Goal: Obtain resource: Download file/media

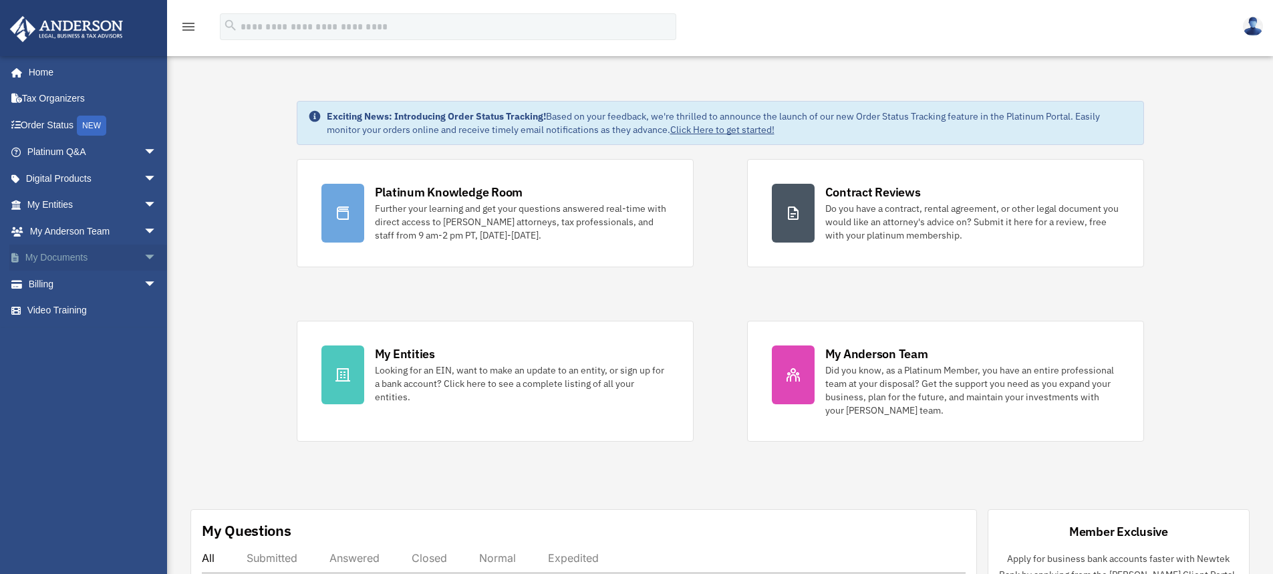
click at [144, 255] on span "arrow_drop_down" at bounding box center [157, 258] width 27 height 27
click at [82, 254] on link "My Documents arrow_drop_up" at bounding box center [93, 258] width 168 height 27
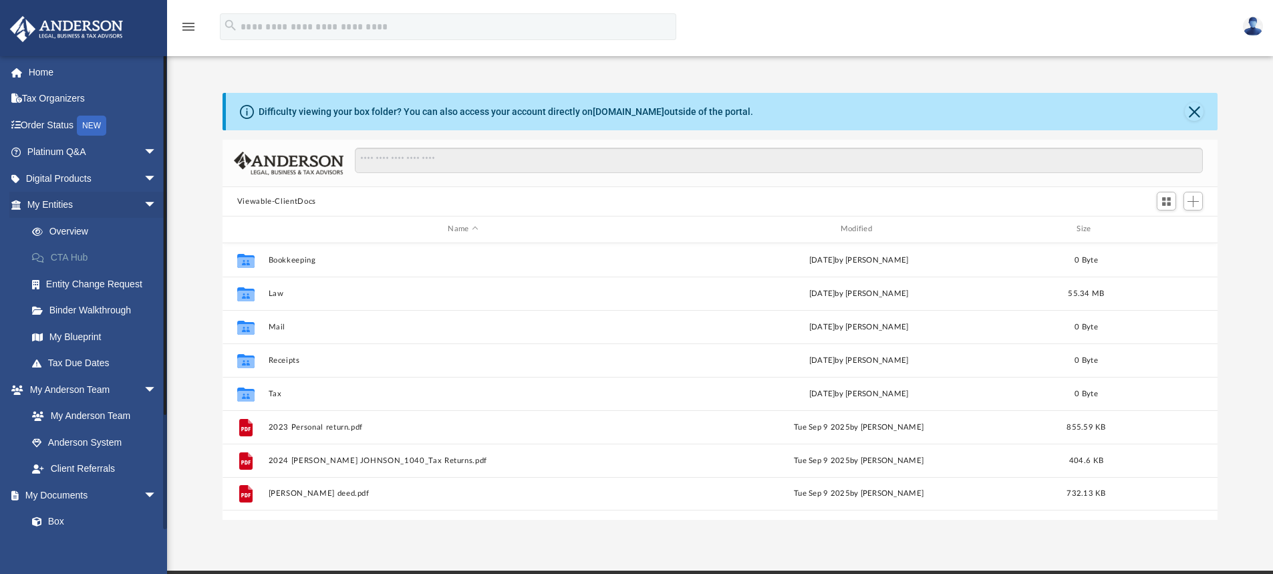
scroll to position [294, 985]
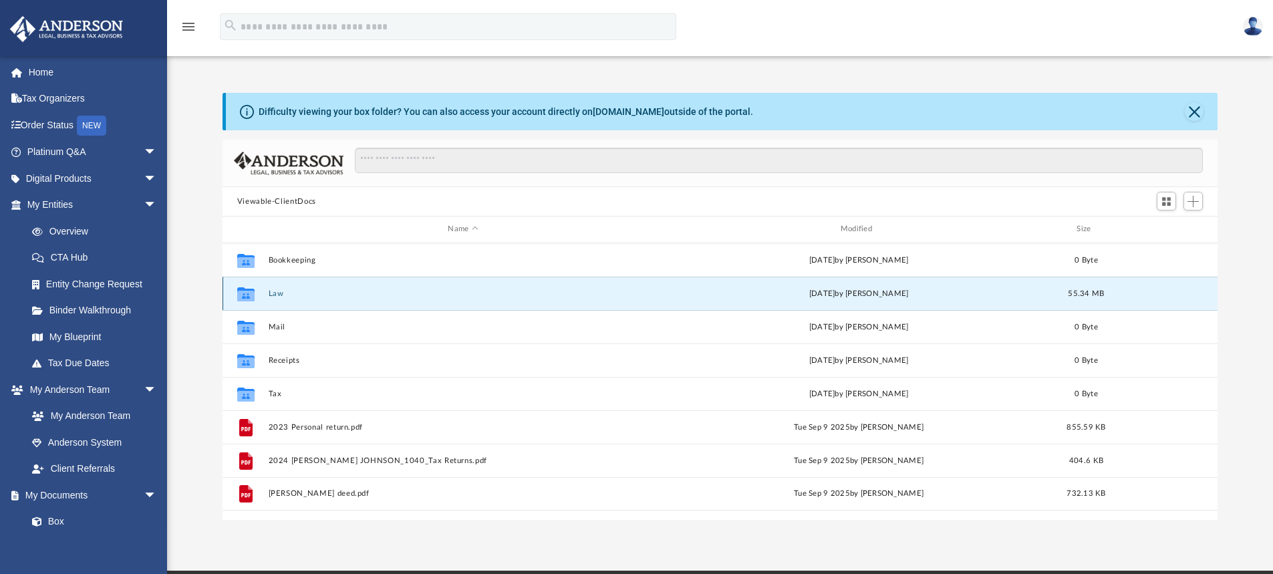
click at [277, 295] on button "Law" at bounding box center [463, 293] width 390 height 9
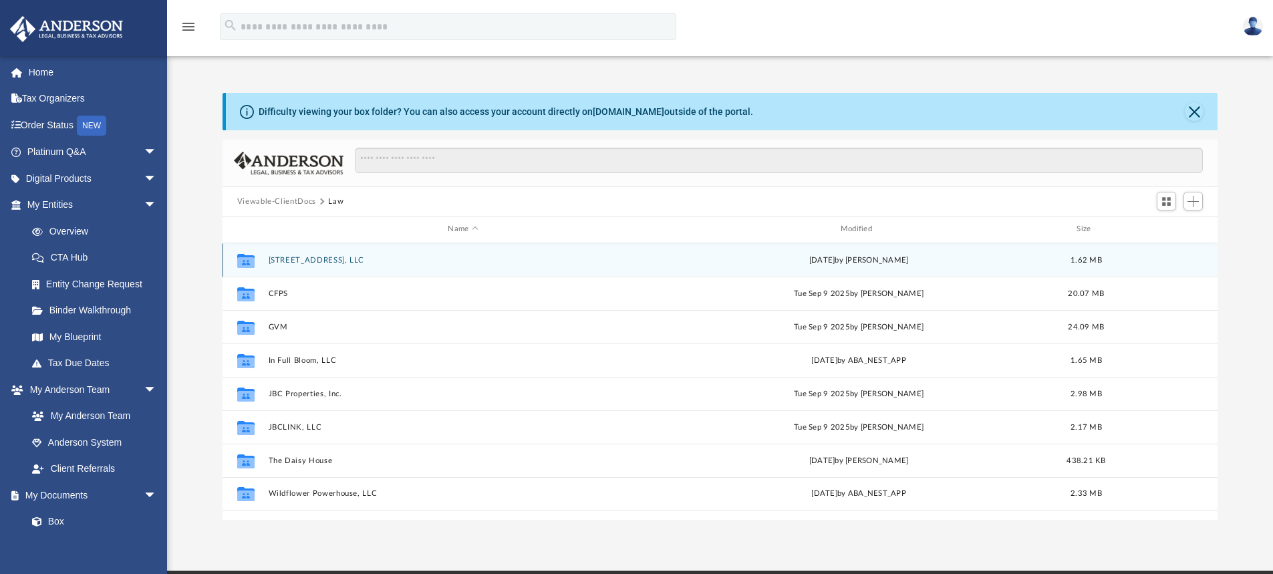
click at [321, 255] on div "Collaborated Folder [STREET_ADDRESS], LLC [DATE] by [PERSON_NAME] 1.62 MB" at bounding box center [721, 259] width 996 height 33
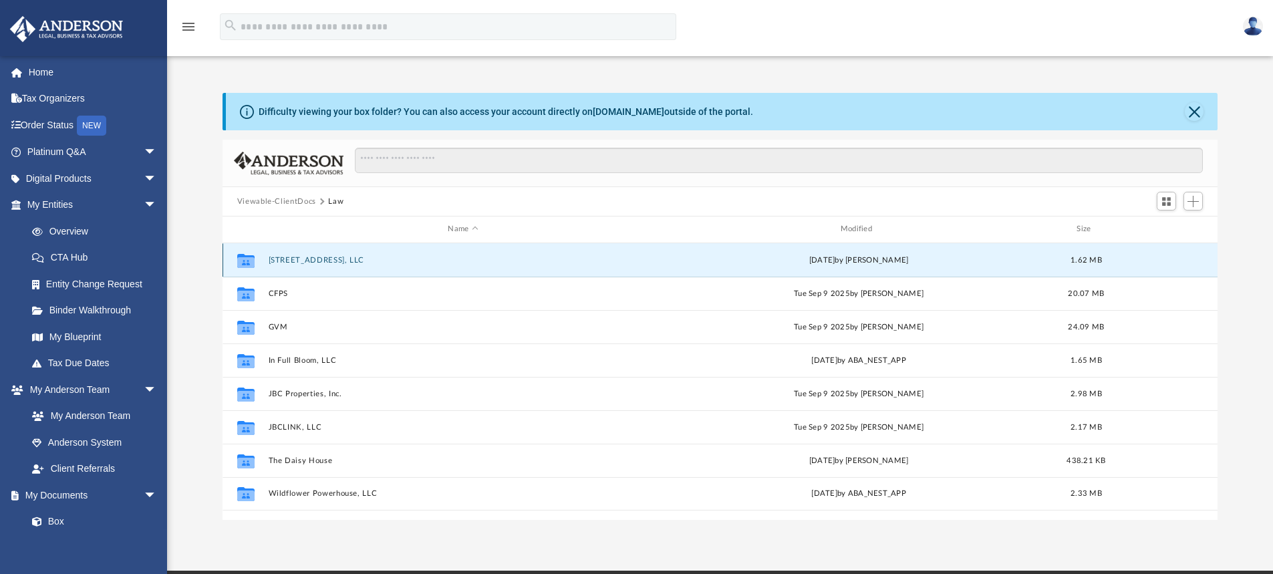
click at [321, 259] on button "[STREET_ADDRESS], LLC" at bounding box center [463, 260] width 390 height 9
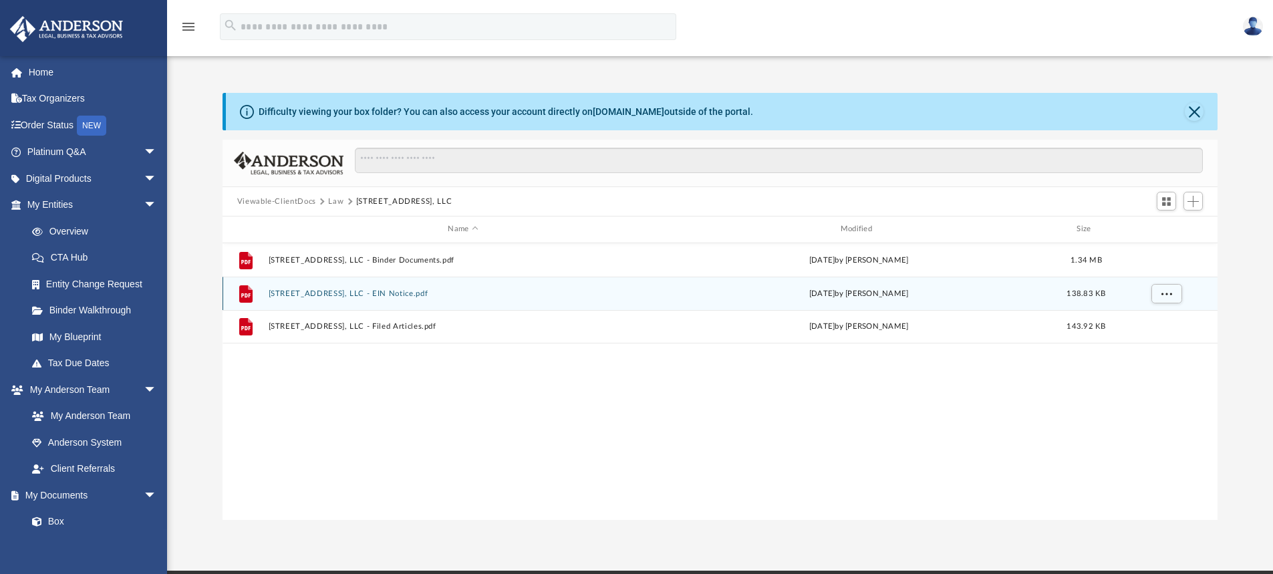
click at [317, 293] on button "[STREET_ADDRESS], LLC - EIN Notice.pdf" at bounding box center [463, 293] width 390 height 9
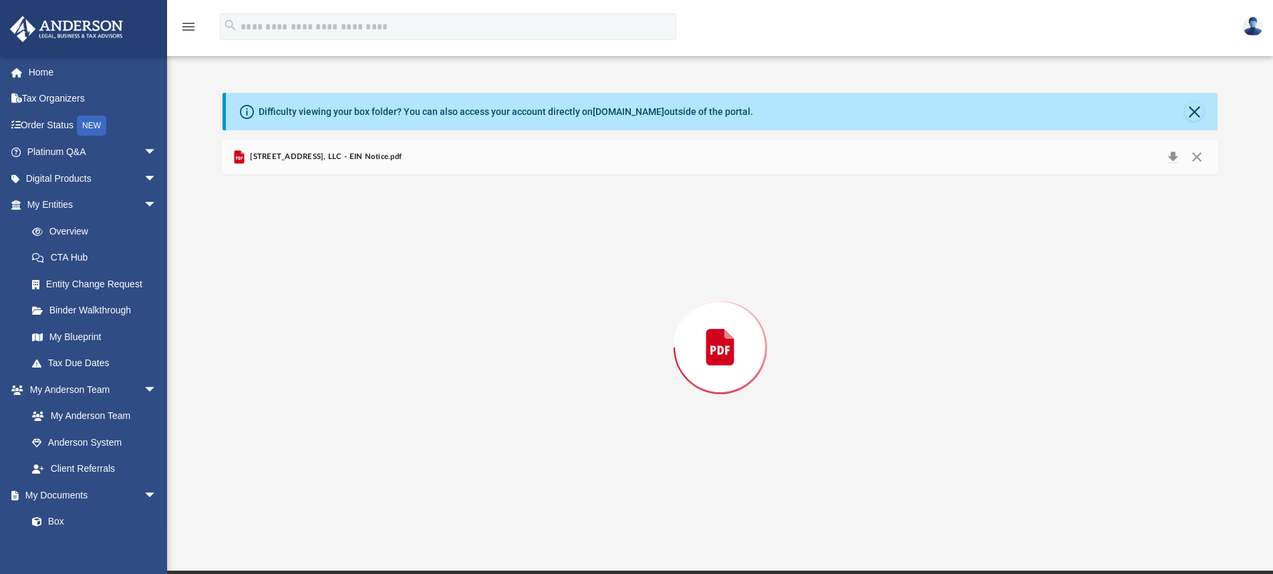
click at [317, 293] on div "Preview" at bounding box center [721, 347] width 996 height 345
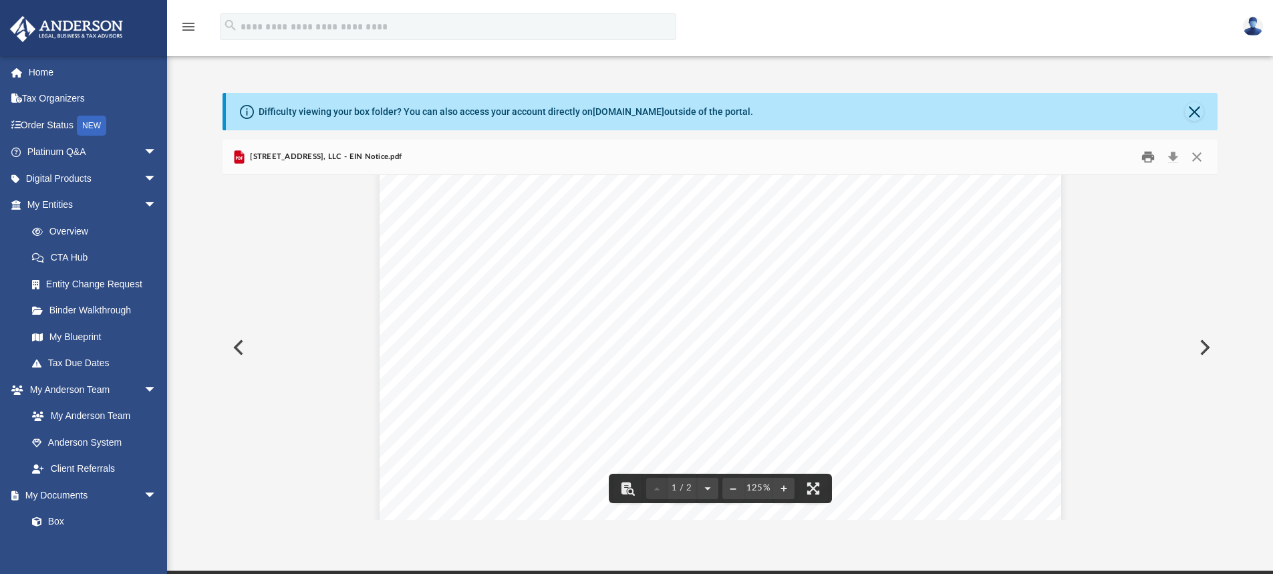
click at [1149, 162] on button "Print" at bounding box center [1148, 157] width 27 height 21
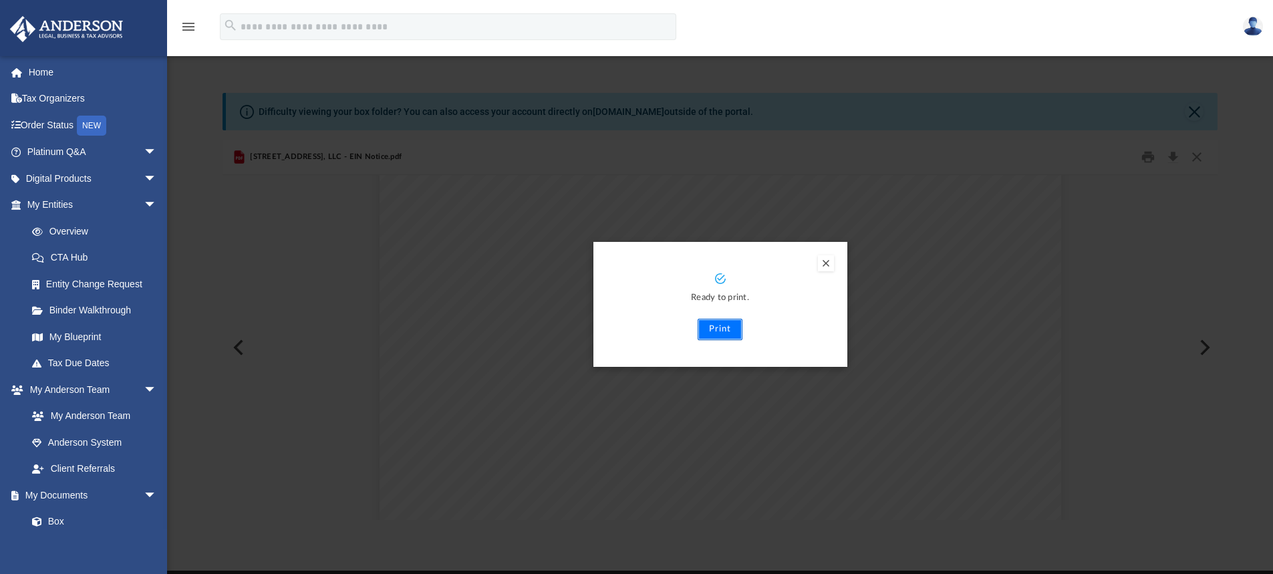
click at [715, 327] on button "Print" at bounding box center [720, 329] width 45 height 21
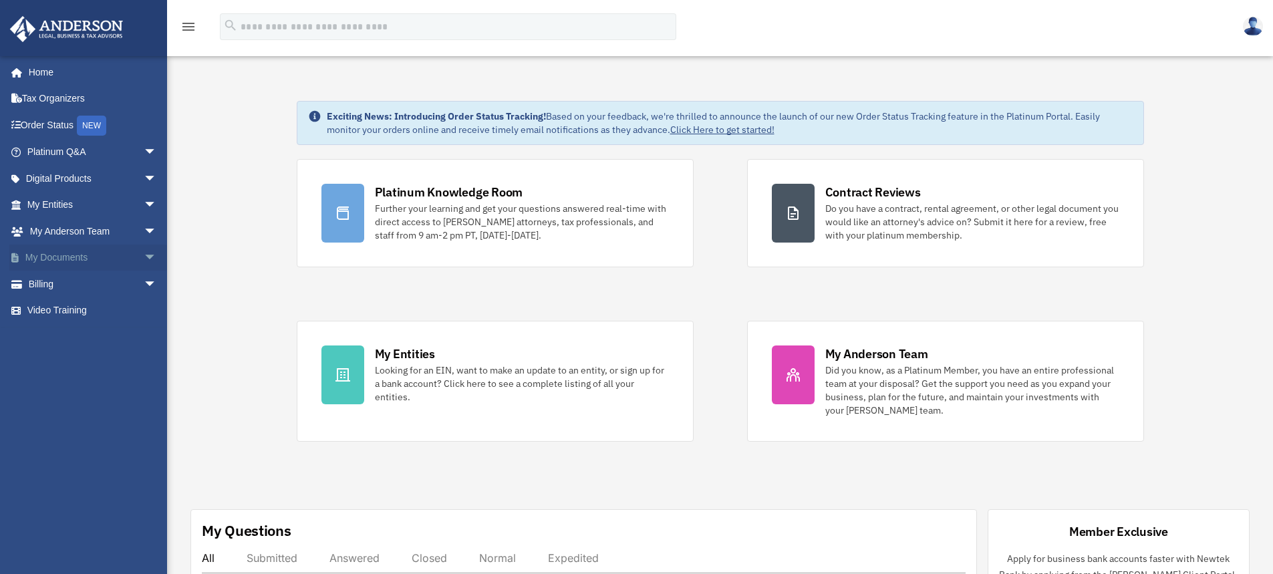
click at [75, 255] on link "My Documents arrow_drop_down" at bounding box center [93, 258] width 168 height 27
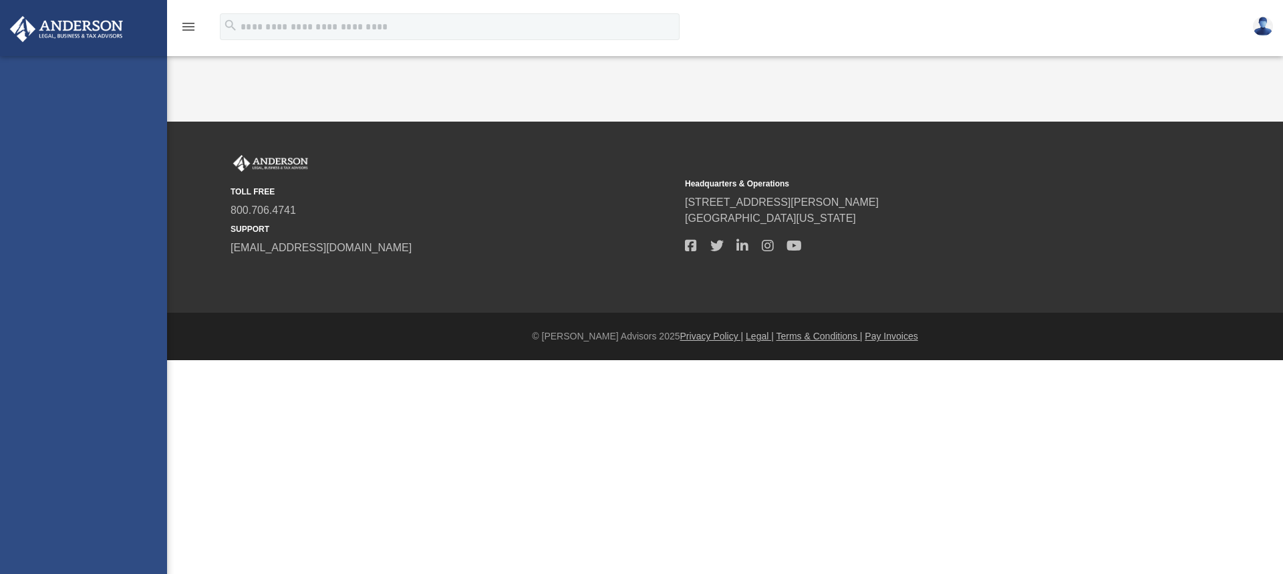
drag, startPoint x: 0, startPoint y: 0, endPoint x: 134, endPoint y: 257, distance: 290.2
click at [134, 257] on div "[EMAIL_ADDRESS][DOMAIN_NAME] Sign Out [EMAIL_ADDRESS][DOMAIN_NAME] Home Tax Org…" at bounding box center [83, 343] width 167 height 574
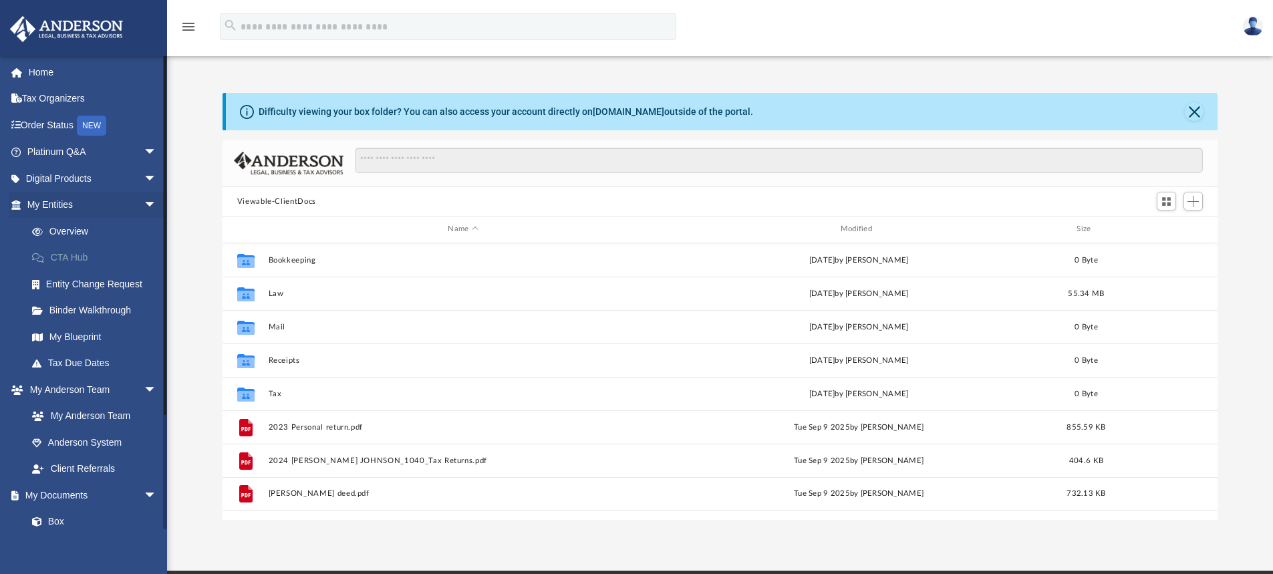
scroll to position [294, 985]
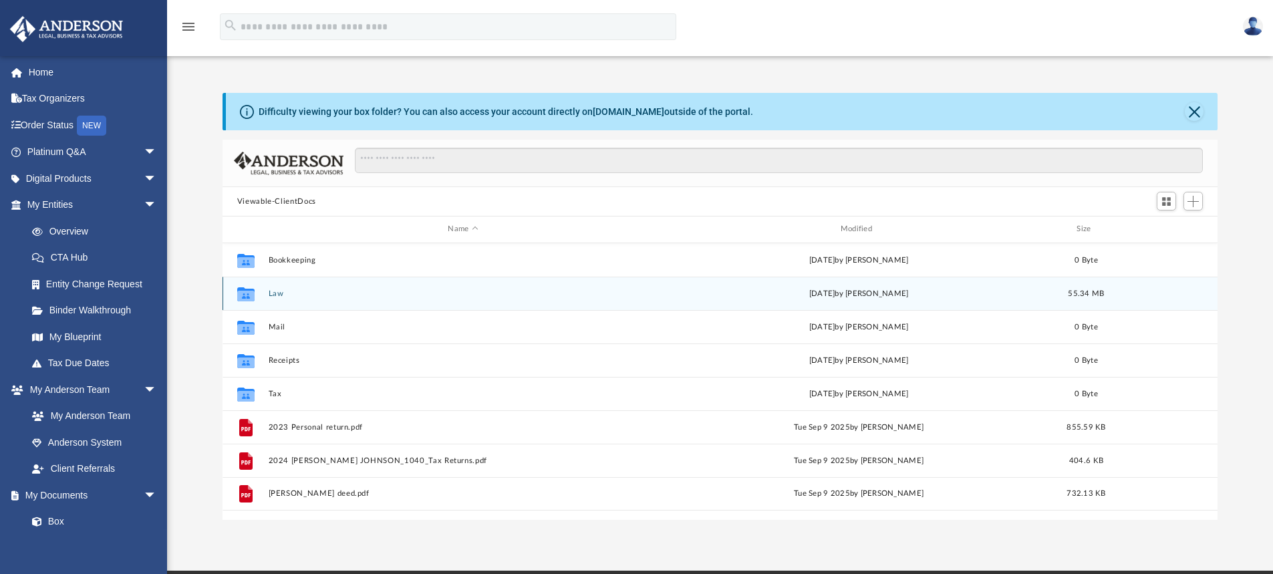
click at [279, 293] on button "Law" at bounding box center [463, 293] width 390 height 9
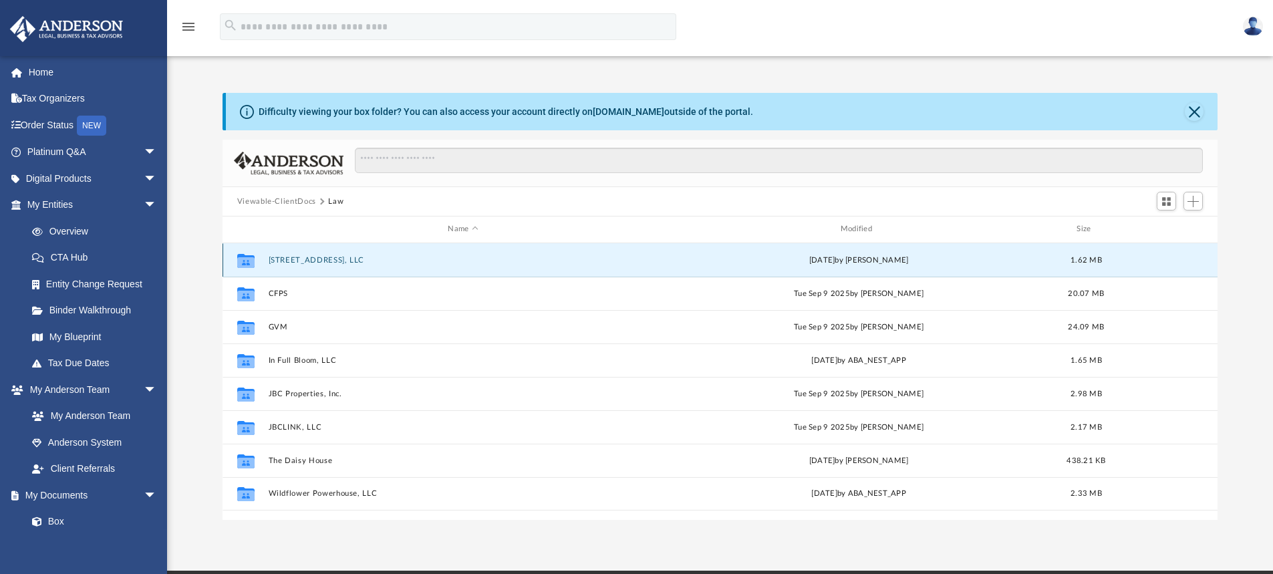
click at [323, 259] on button "6719 53rd Street, LLC" at bounding box center [463, 260] width 390 height 9
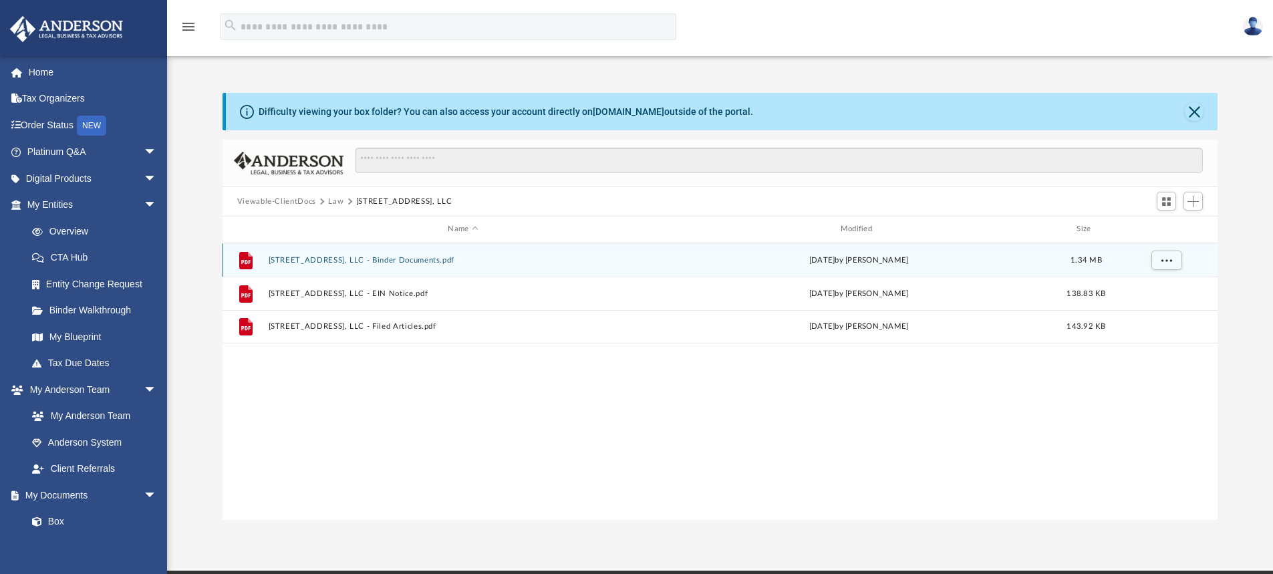
click at [323, 259] on button "6719 53rd Street, LLC - Binder Documents.pdf" at bounding box center [463, 260] width 390 height 9
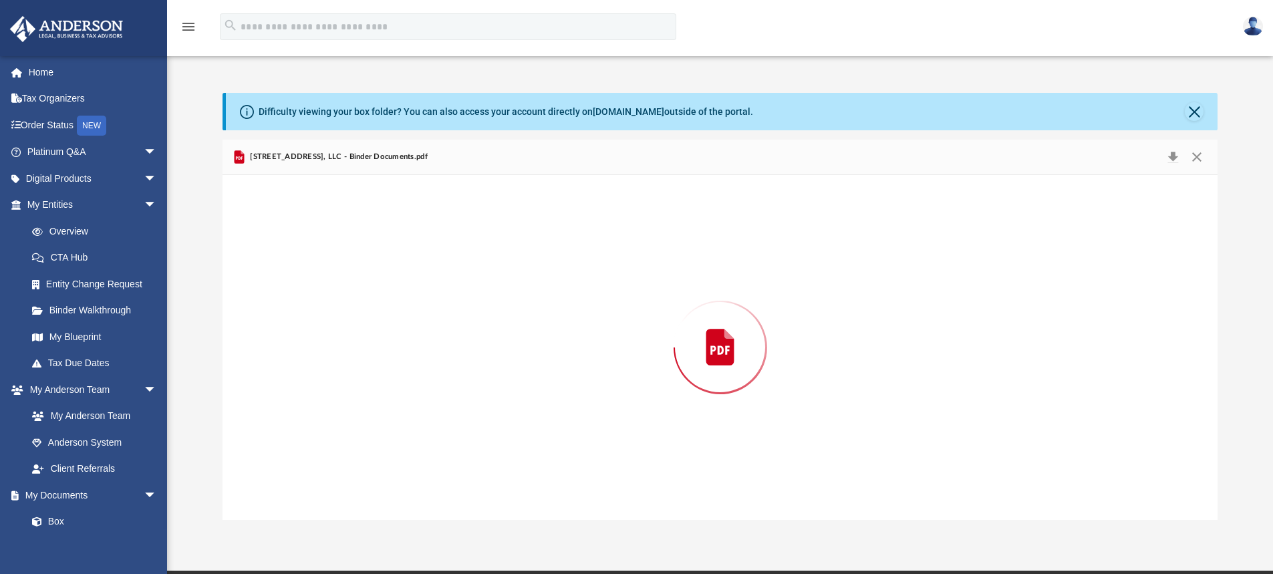
click at [323, 259] on div "Preview" at bounding box center [721, 347] width 996 height 345
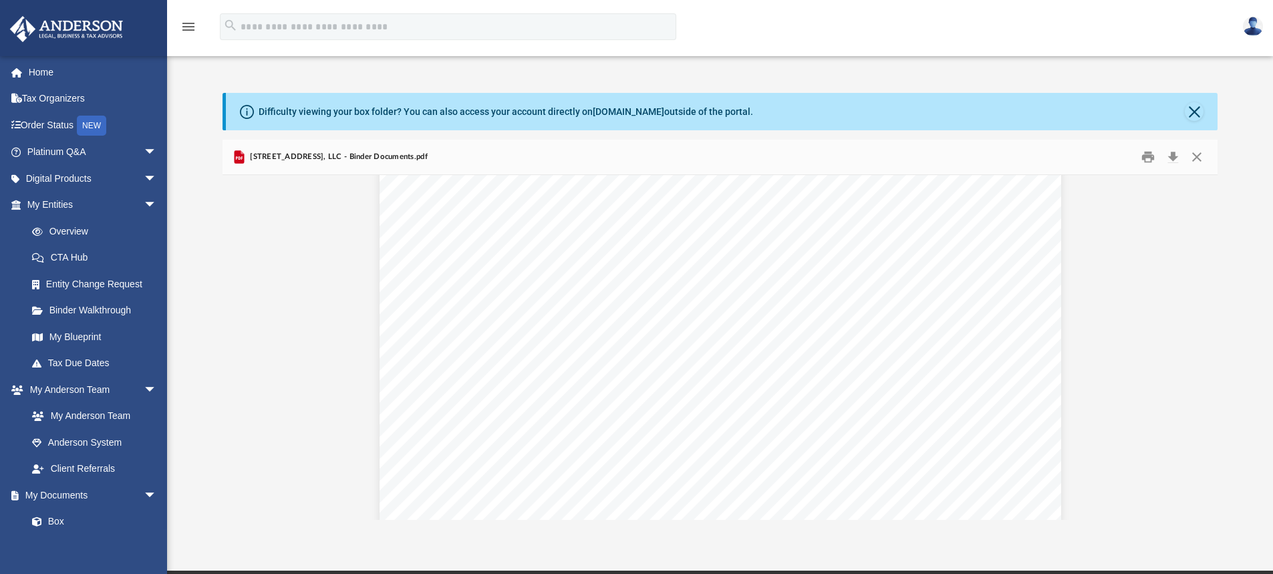
scroll to position [55185, 0]
click at [1148, 161] on button "Print" at bounding box center [1148, 157] width 27 height 21
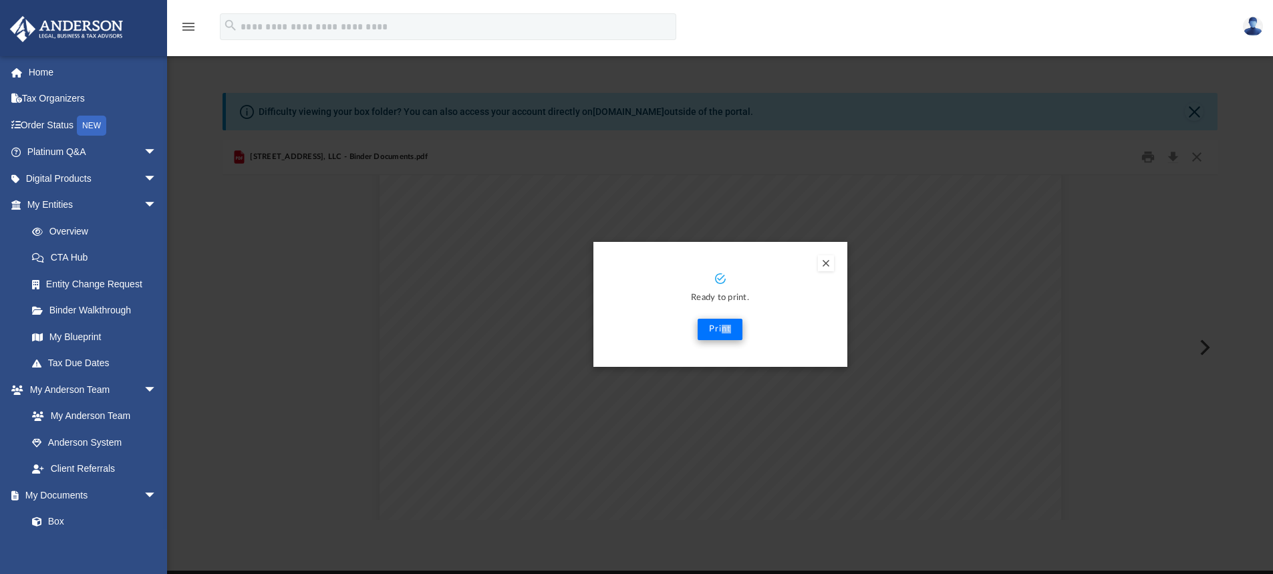
drag, startPoint x: 1148, startPoint y: 161, endPoint x: 722, endPoint y: 330, distance: 458.0
click at [722, 330] on div "Ready to print. Print" at bounding box center [720, 305] width 254 height 126
click at [722, 330] on button "Print" at bounding box center [720, 329] width 45 height 21
